Goal: Download file/media

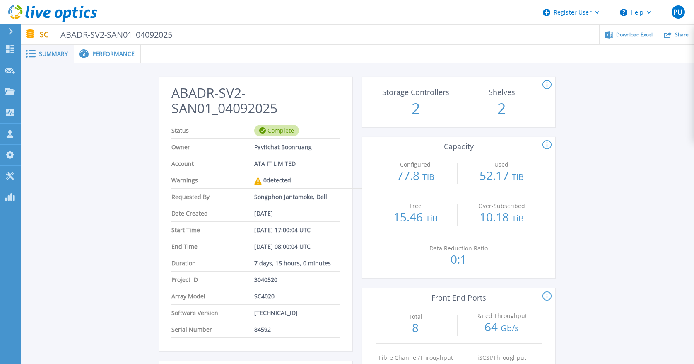
scroll to position [166, 0]
click at [641, 36] on span "Download Excel" at bounding box center [634, 34] width 36 height 5
click at [660, 85] on div "This section shows the # of storage controllers and the # of shelves in the arr…" at bounding box center [639, 85] width 193 height 10
click at [672, 39] on div "Share" at bounding box center [677, 34] width 36 height 19
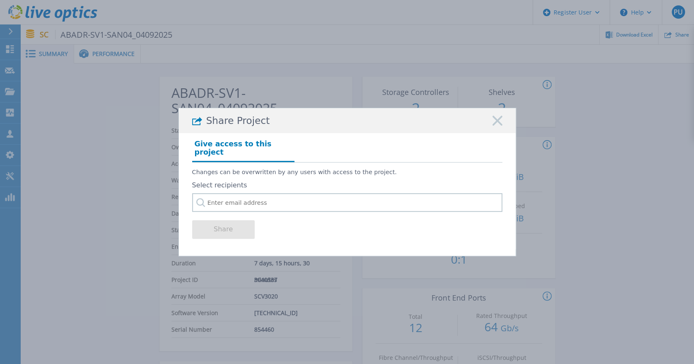
click at [495, 119] on icon at bounding box center [498, 121] width 10 height 10
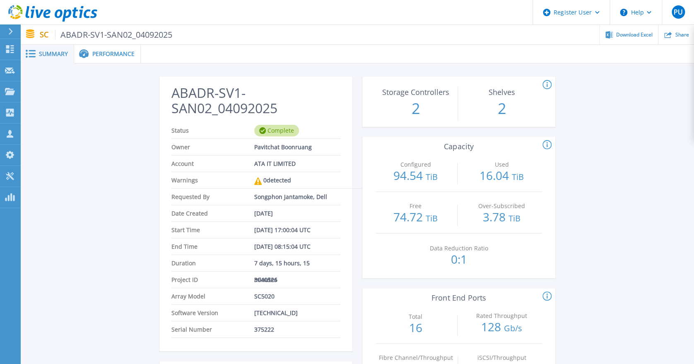
click at [104, 45] on div "Performance" at bounding box center [107, 54] width 67 height 19
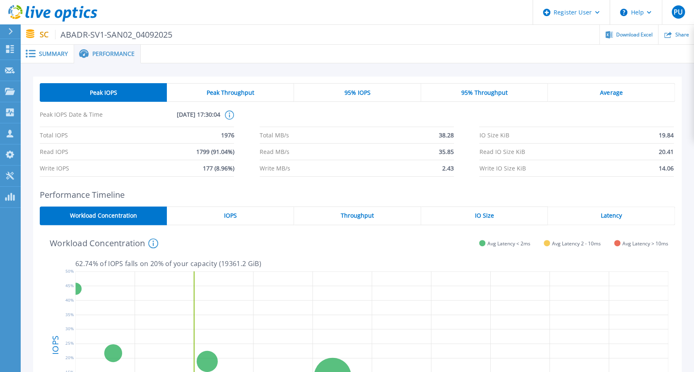
click at [41, 48] on div "Summary" at bounding box center [47, 54] width 53 height 19
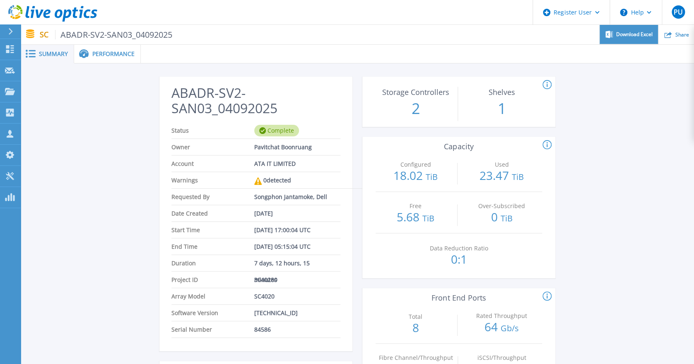
click at [631, 36] on span "Download Excel" at bounding box center [634, 34] width 36 height 5
click at [648, 36] on span "Download Excel" at bounding box center [634, 34] width 36 height 5
click at [619, 35] on span "Download Excel" at bounding box center [634, 34] width 36 height 5
drag, startPoint x: 619, startPoint y: 35, endPoint x: 603, endPoint y: 86, distance: 53.3
click at [603, 86] on div "This section shows the # of storage controllers and the # of shelves in the arr…" at bounding box center [639, 85] width 193 height 10
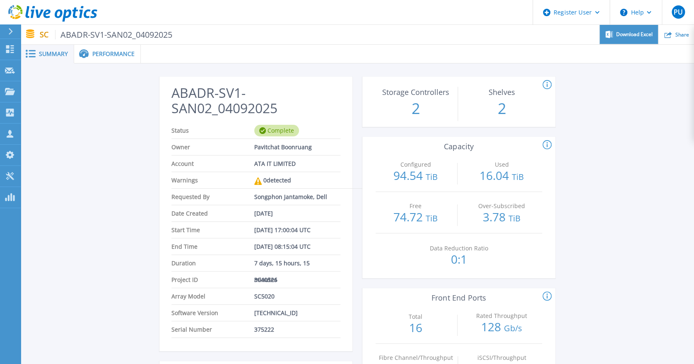
click at [628, 34] on span "Download Excel" at bounding box center [634, 34] width 36 height 5
click at [640, 37] on div "Download Excel" at bounding box center [629, 34] width 58 height 19
click at [635, 33] on span "Download Excel" at bounding box center [634, 34] width 36 height 5
click at [636, 39] on div "Download Excel" at bounding box center [629, 34] width 58 height 19
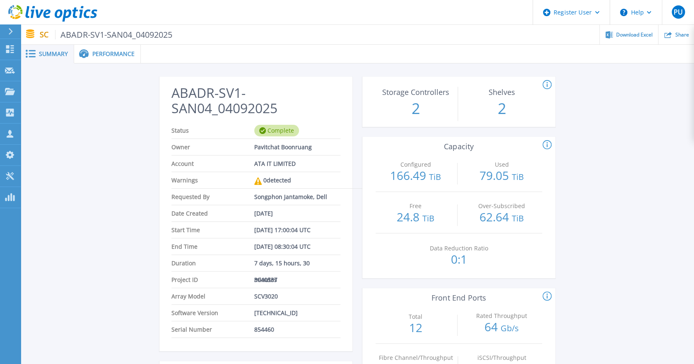
click at [358, 33] on ul "Download Excel Share" at bounding box center [433, 34] width 522 height 19
